Goal: Information Seeking & Learning: Learn about a topic

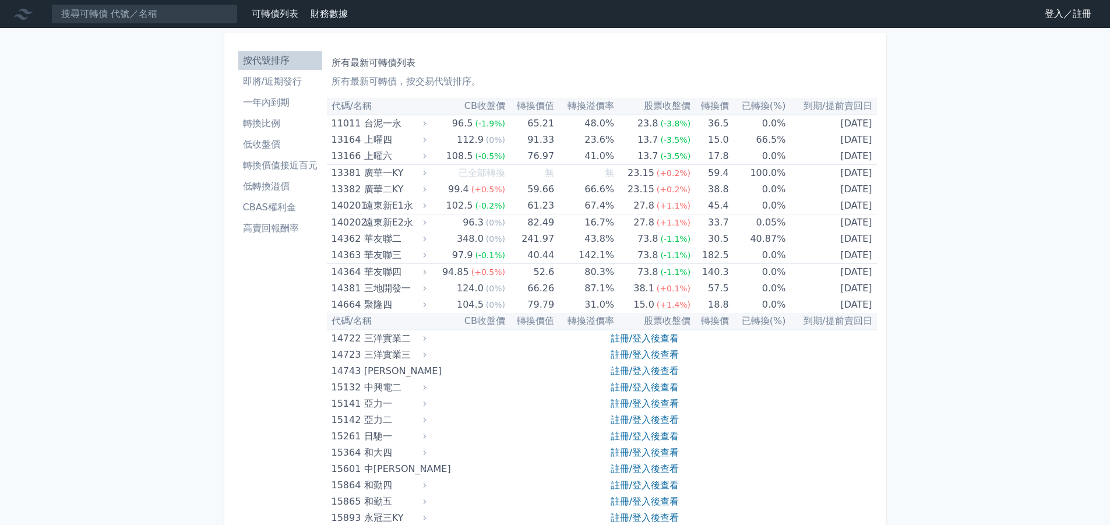
click at [1046, 17] on link "登入／註冊" at bounding box center [1068, 14] width 65 height 19
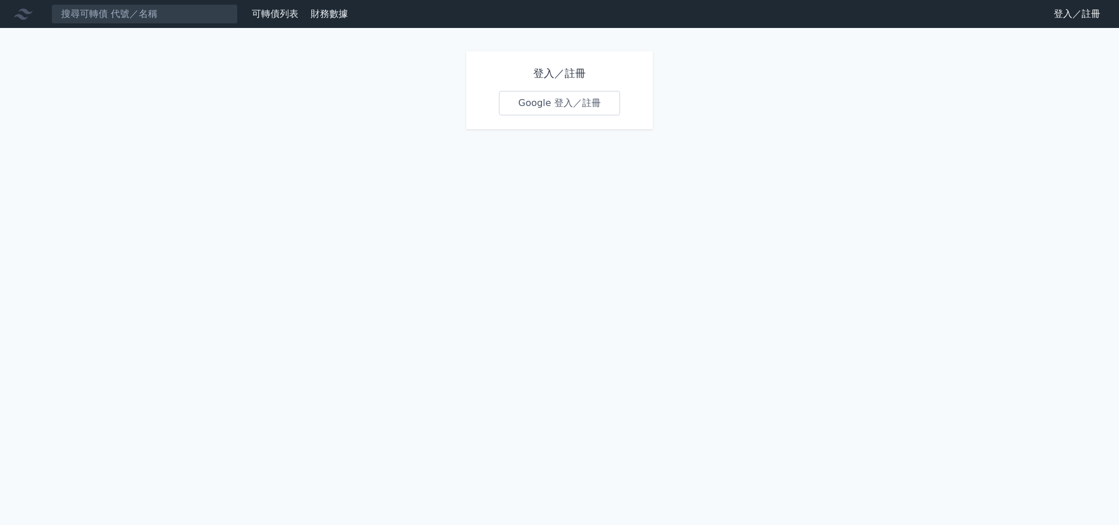
click at [559, 108] on link "Google 登入／註冊" at bounding box center [559, 103] width 121 height 24
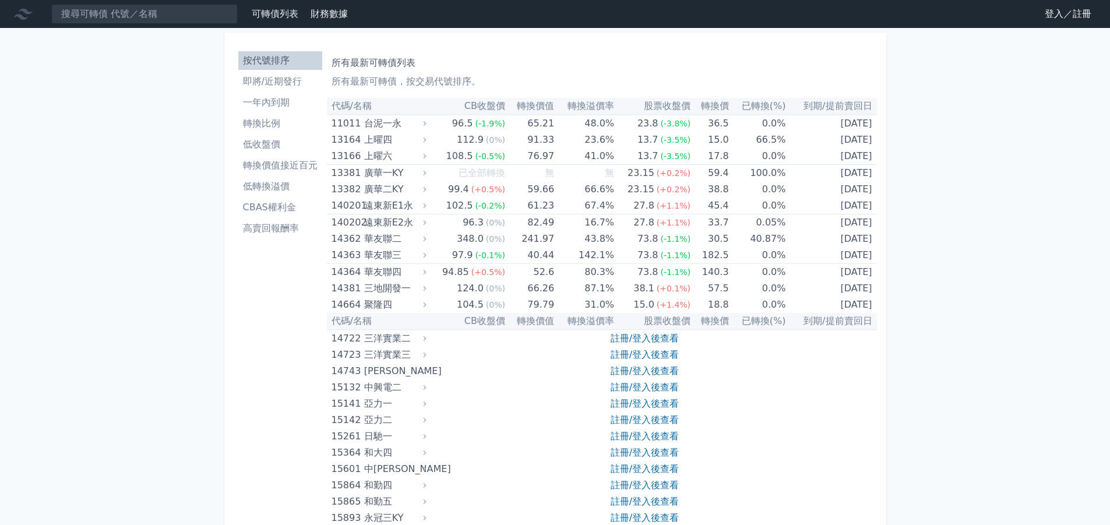
click at [1048, 16] on link "登入／註冊" at bounding box center [1068, 14] width 65 height 19
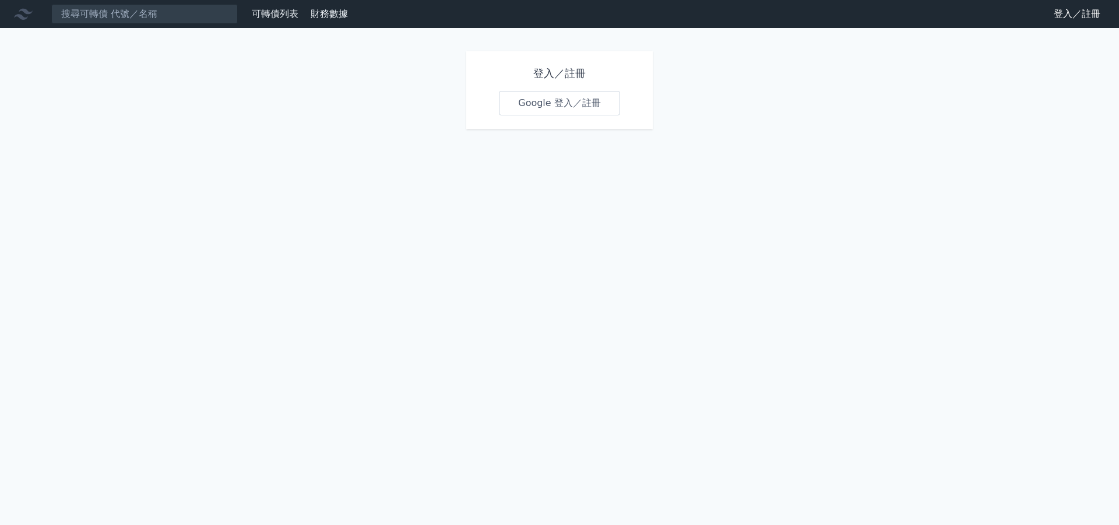
click at [551, 106] on link "Google 登入／註冊" at bounding box center [559, 103] width 121 height 24
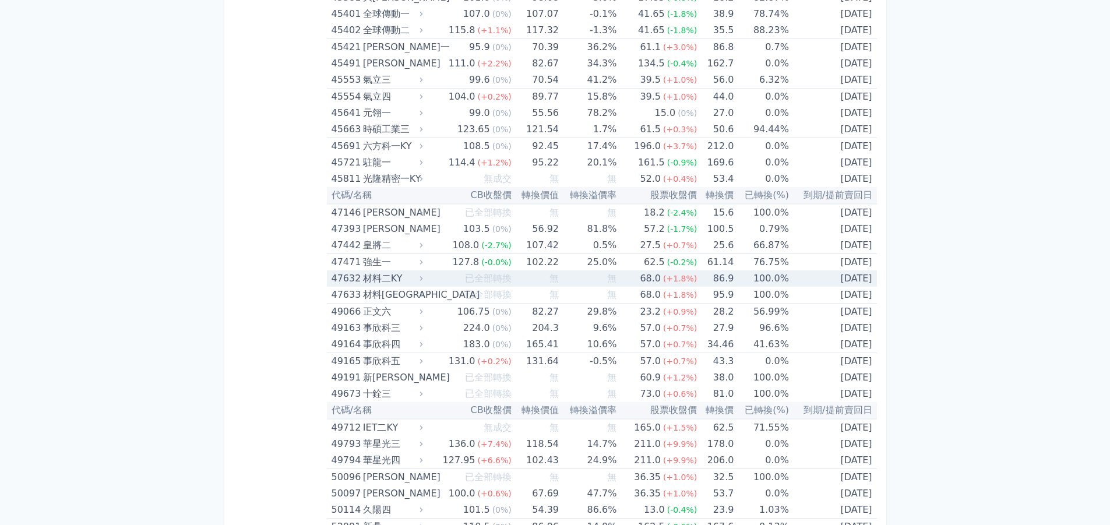
scroll to position [3497, 0]
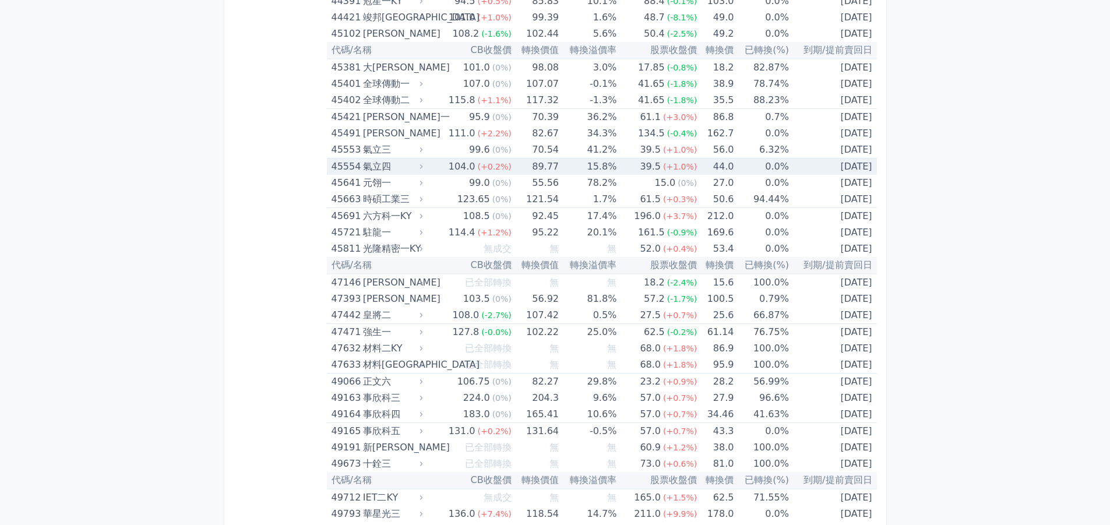
click at [529, 166] on td "89.77" at bounding box center [535, 167] width 47 height 17
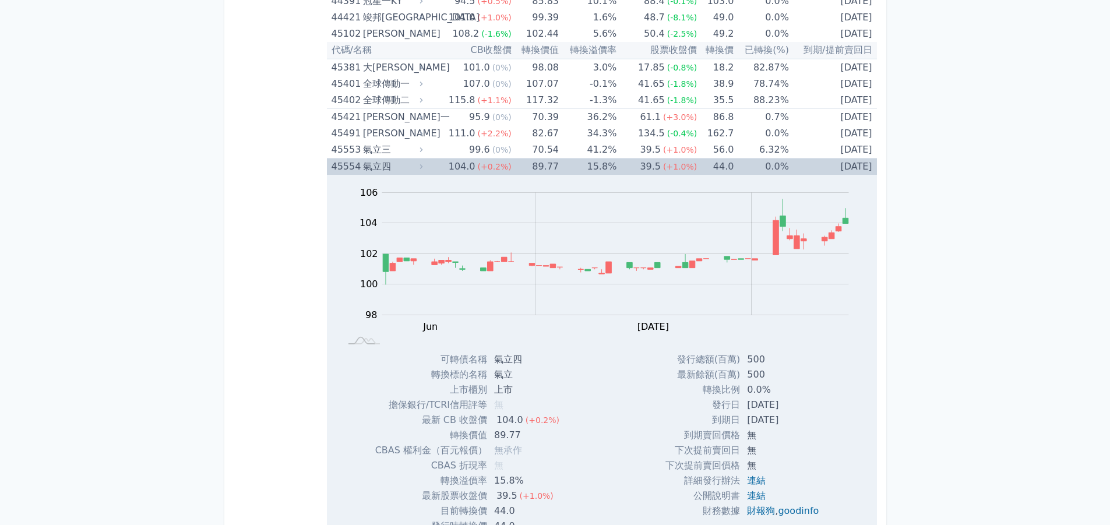
click at [529, 166] on td "89.77" at bounding box center [535, 167] width 47 height 17
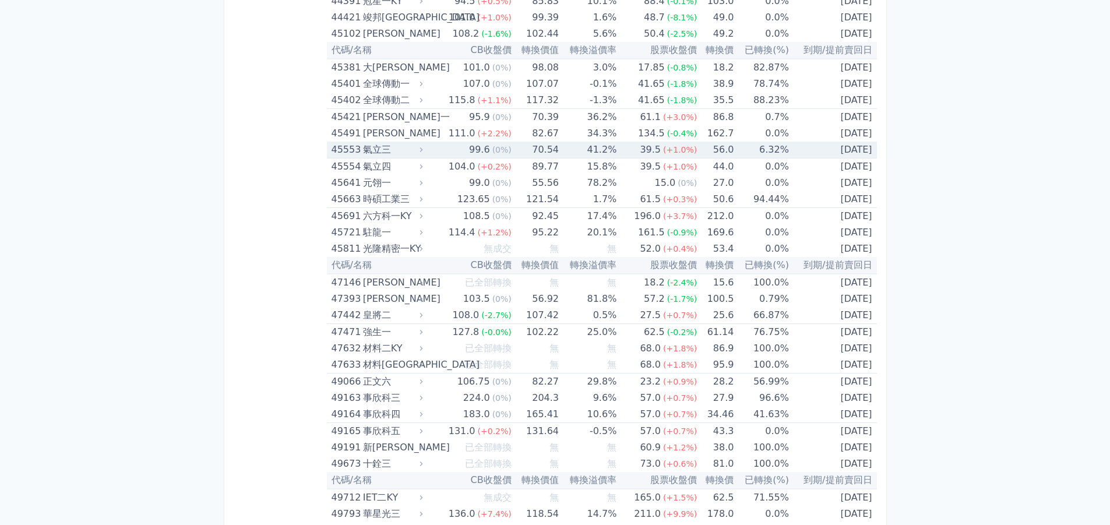
click at [542, 149] on td "70.54" at bounding box center [535, 150] width 47 height 17
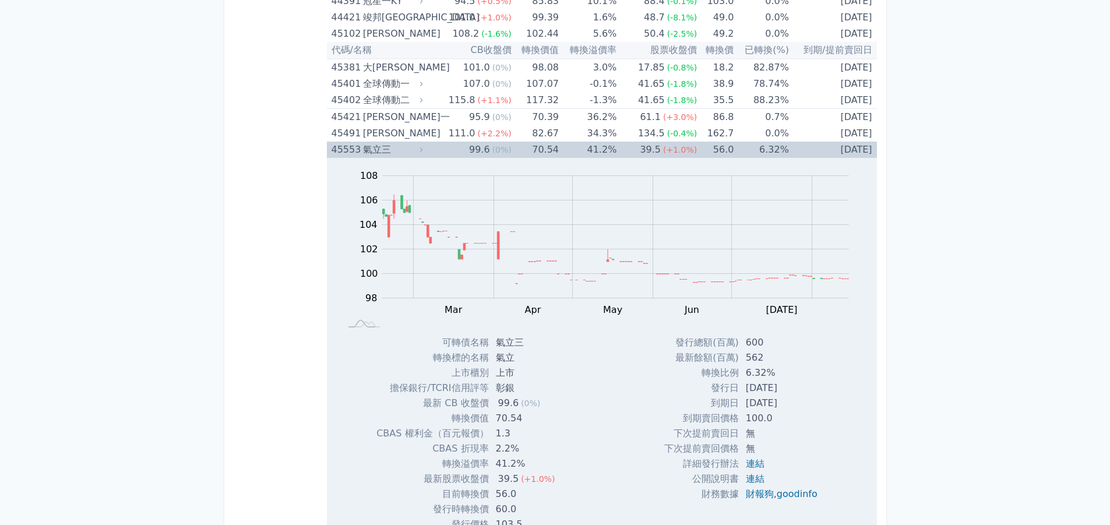
click at [386, 145] on div "氣立三" at bounding box center [392, 150] width 58 height 16
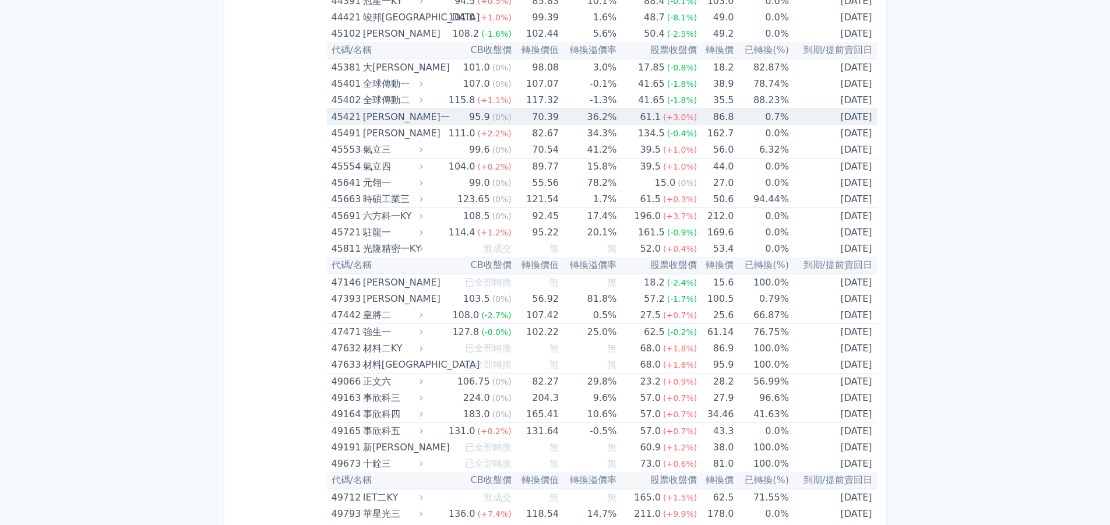
click at [366, 115] on div "[PERSON_NAME]一" at bounding box center [392, 117] width 58 height 16
